Goal: Navigation & Orientation: Find specific page/section

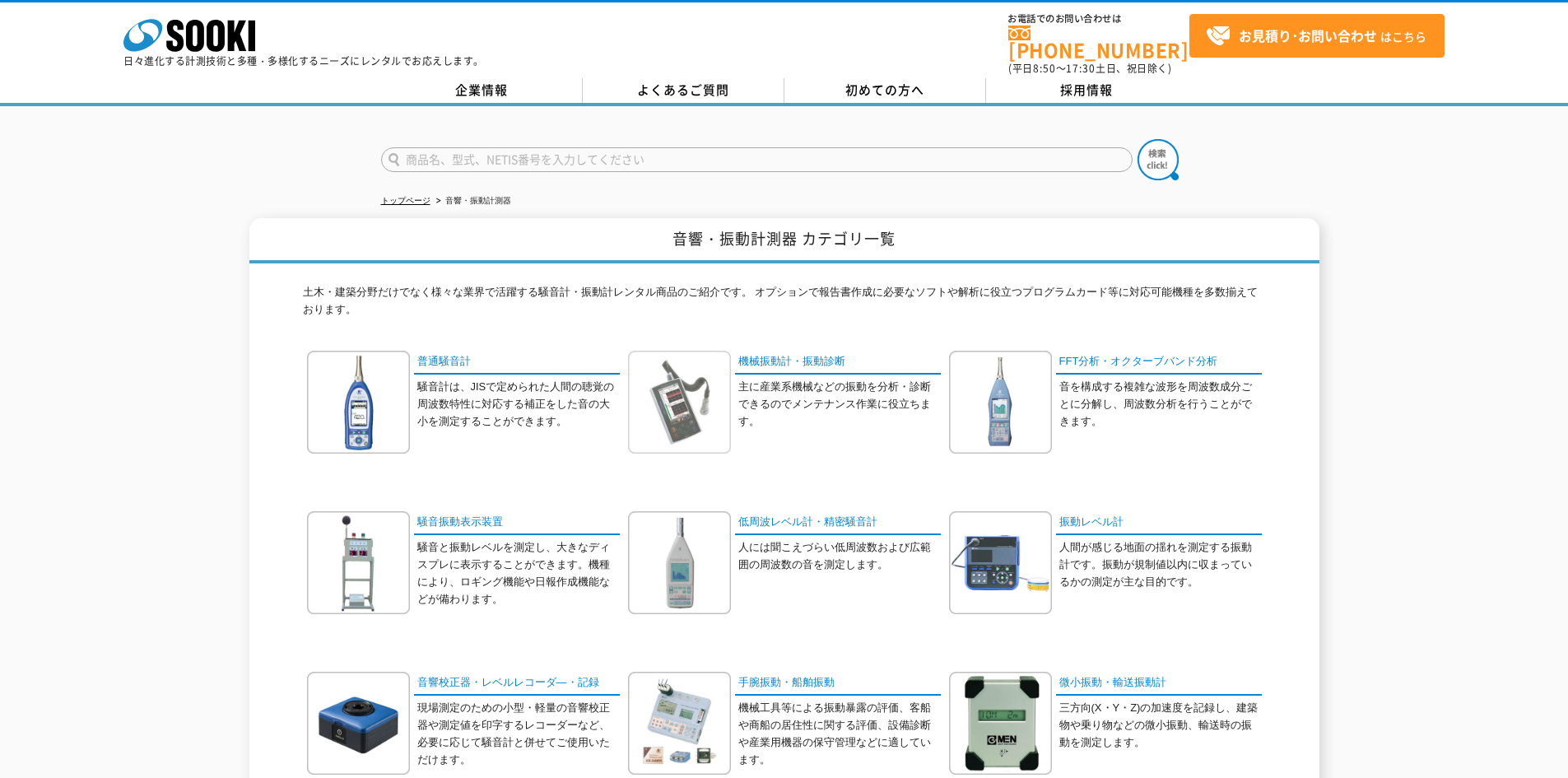
click at [682, 410] on img at bounding box center [680, 403] width 103 height 103
